Goal: Information Seeking & Learning: Find specific page/section

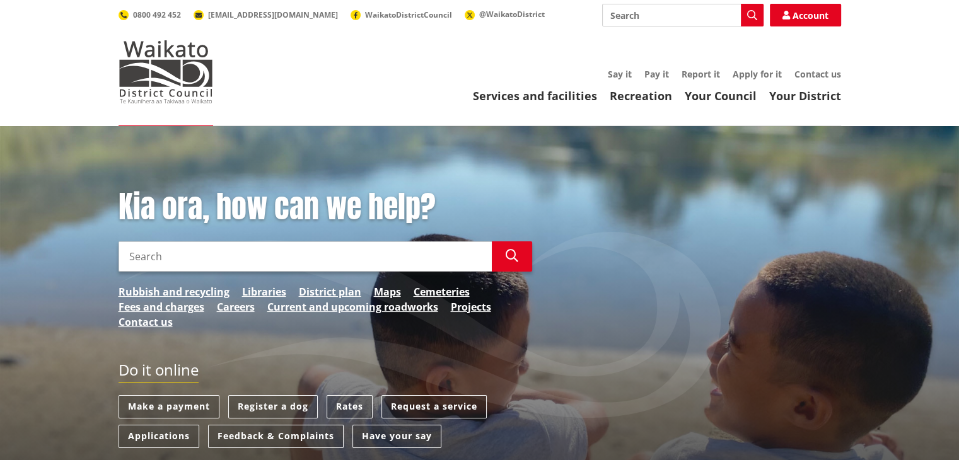
click at [131, 258] on input "Search" at bounding box center [304, 256] width 373 height 30
type input "voting results"
click at [522, 243] on button "Search" at bounding box center [512, 256] width 40 height 30
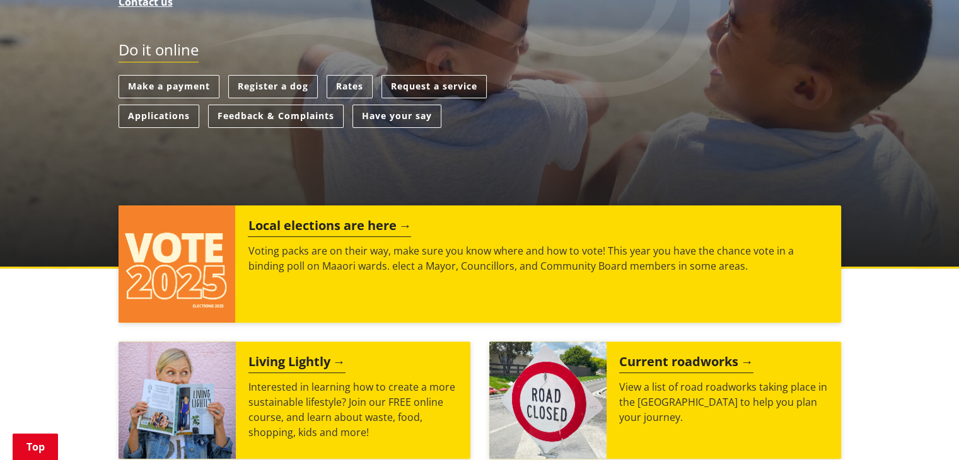
scroll to position [323, 0]
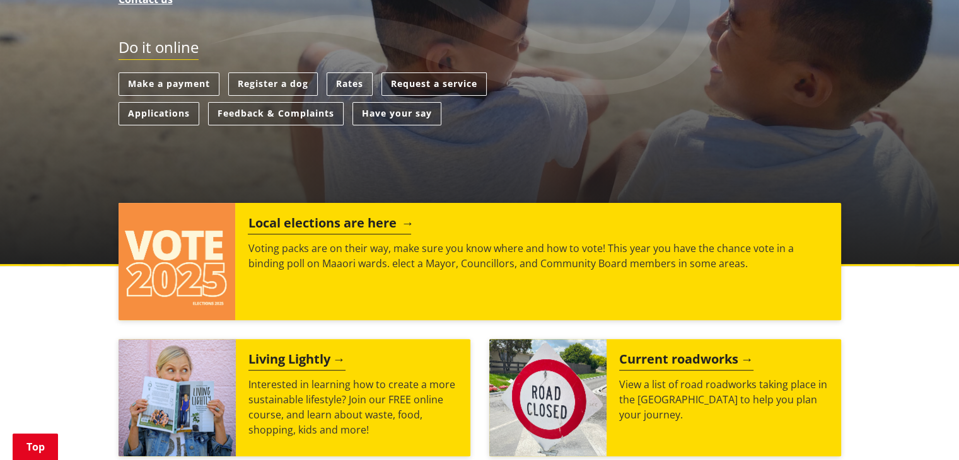
click at [277, 228] on h2 "Local elections are here" at bounding box center [329, 225] width 163 height 19
click at [189, 250] on img at bounding box center [176, 261] width 117 height 117
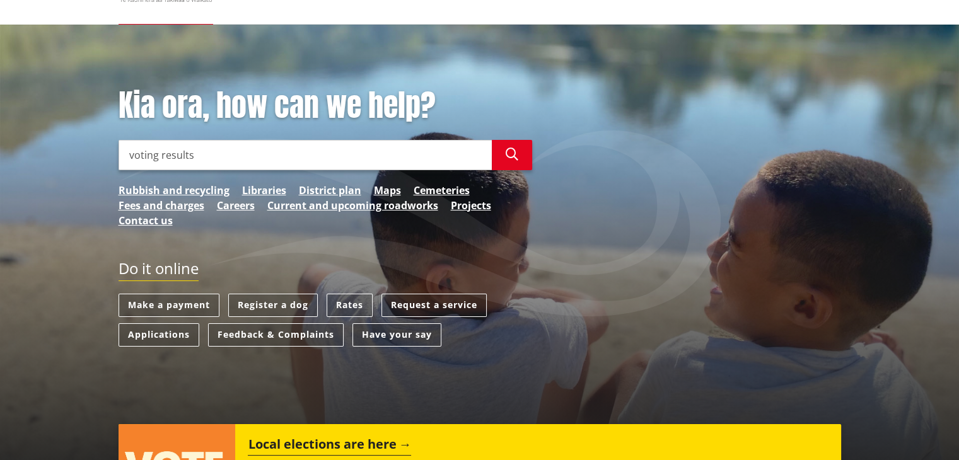
scroll to position [90, 0]
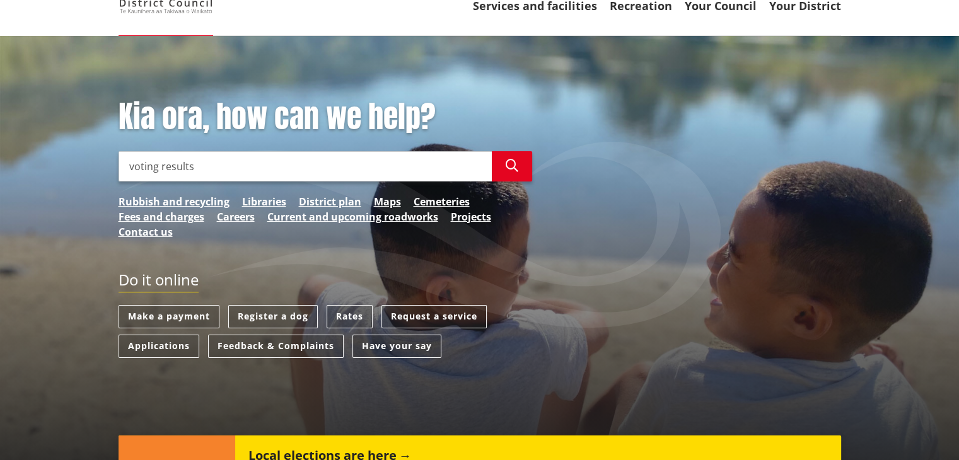
click at [206, 164] on input "voting results" at bounding box center [304, 166] width 373 height 30
click at [507, 164] on icon "button" at bounding box center [511, 165] width 13 height 13
